Goal: Navigation & Orientation: Find specific page/section

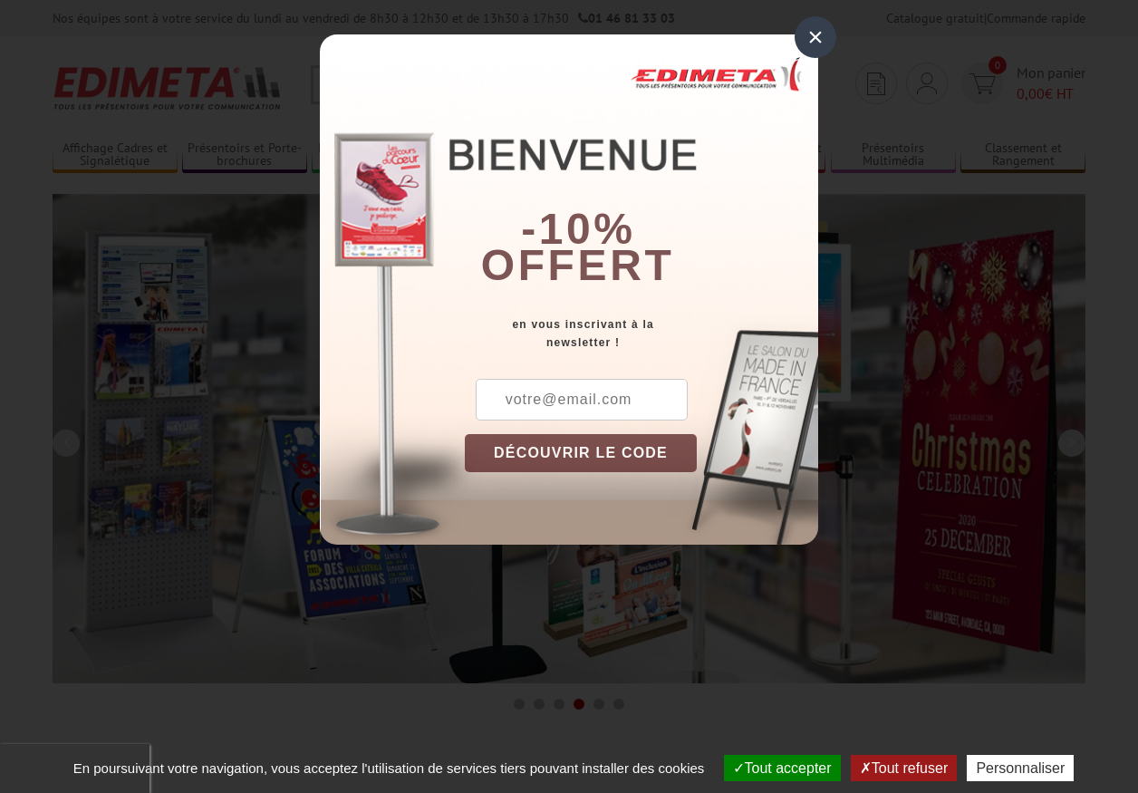
click at [774, 768] on button "Tout accepter" at bounding box center [782, 768] width 117 height 26
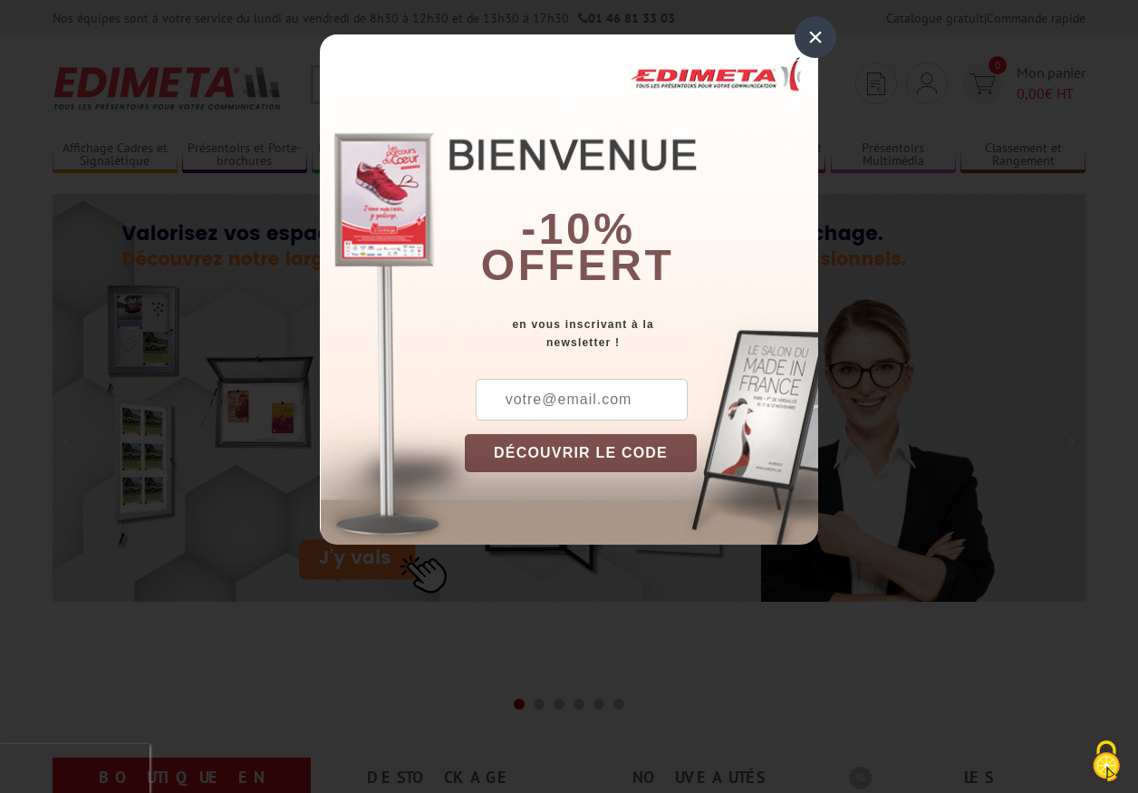
click at [816, 36] on div "×" at bounding box center [816, 37] width 42 height 42
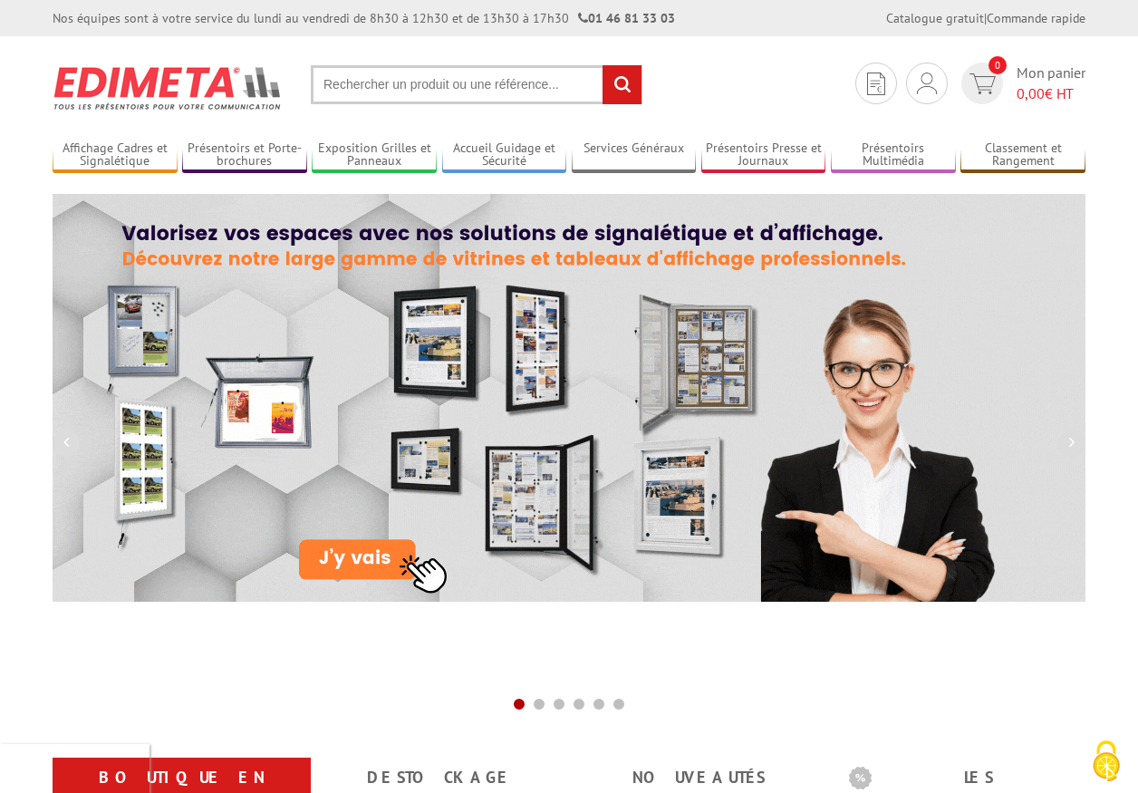
click at [0, 0] on div "Nos équipes sont à votre service du [DATE] au [DATE] de 8h30 à 12h30 et de 13h3…" at bounding box center [569, 18] width 1138 height 36
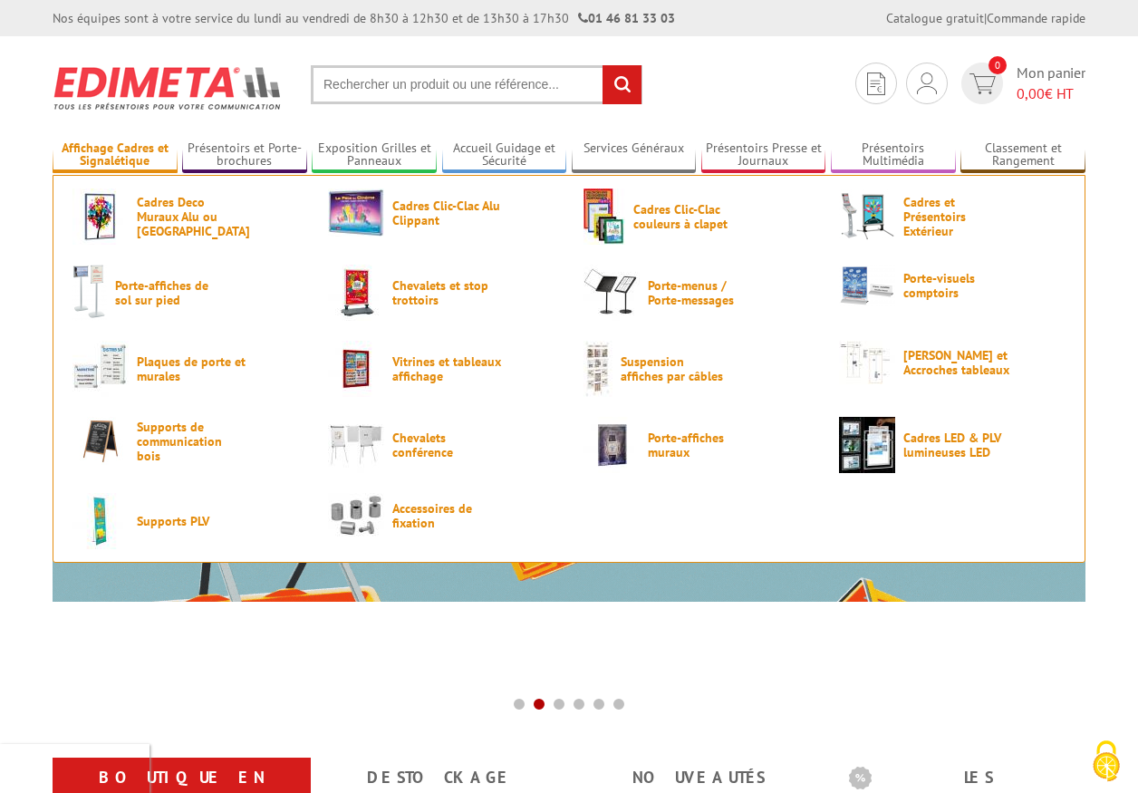
click at [114, 155] on link "Affichage Cadres et Signalétique" at bounding box center [115, 155] width 125 height 30
